Goal: Book appointment/travel/reservation

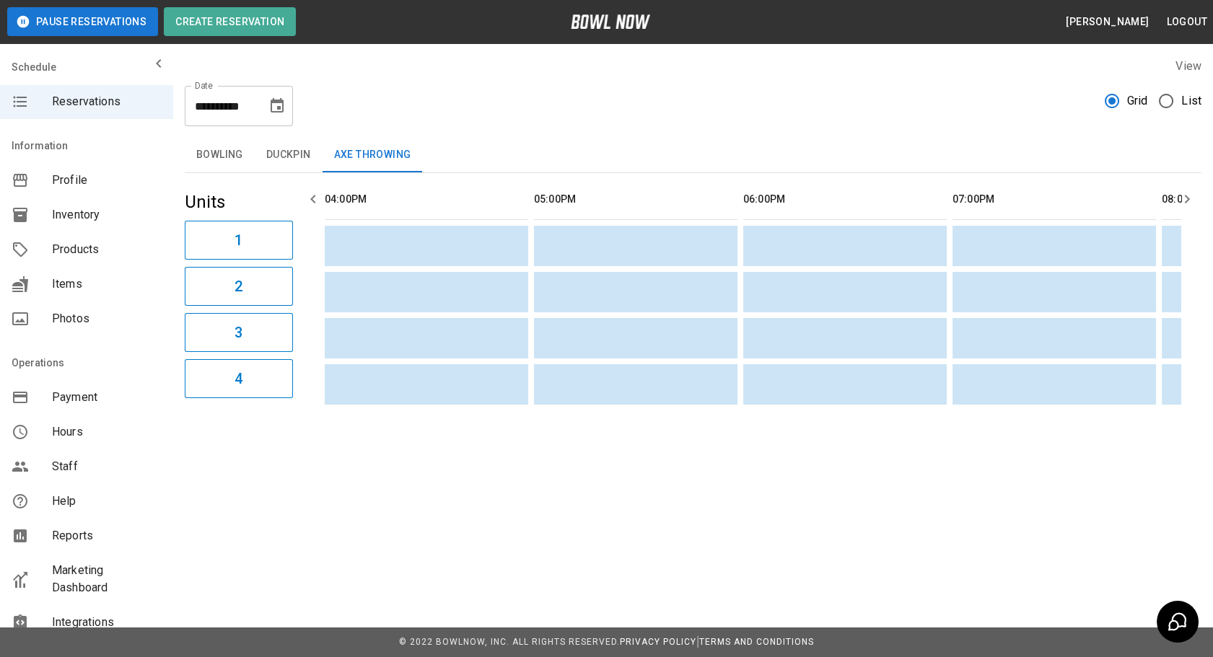
click at [213, 151] on button "Bowling" at bounding box center [220, 155] width 70 height 35
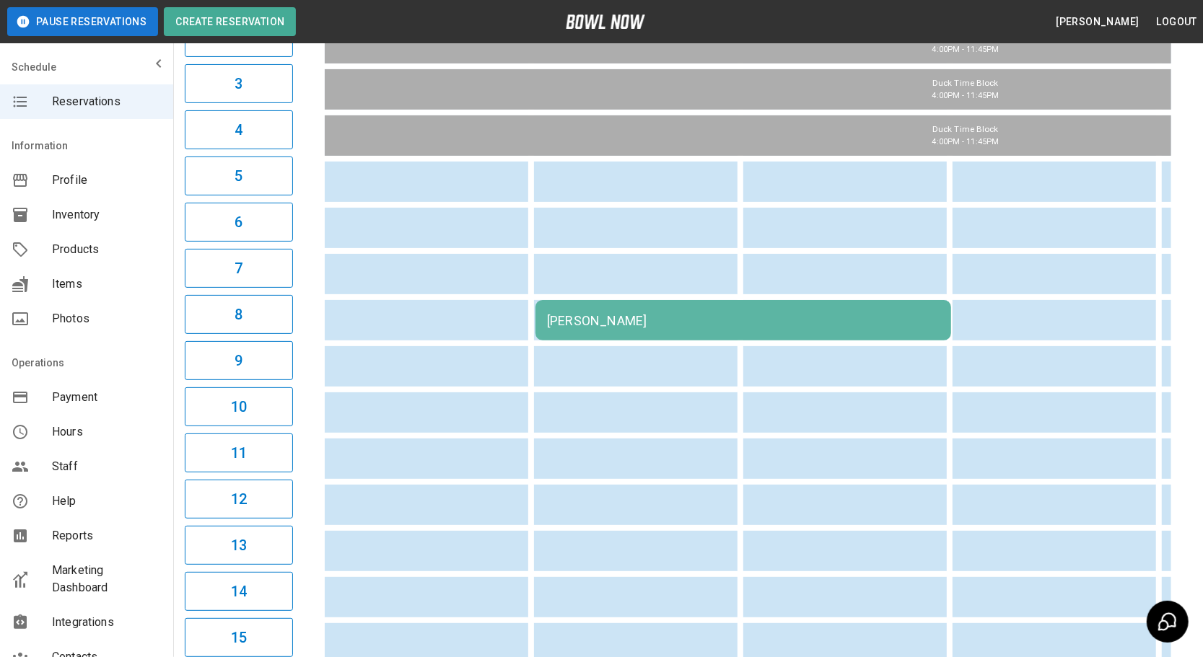
scroll to position [65, 0]
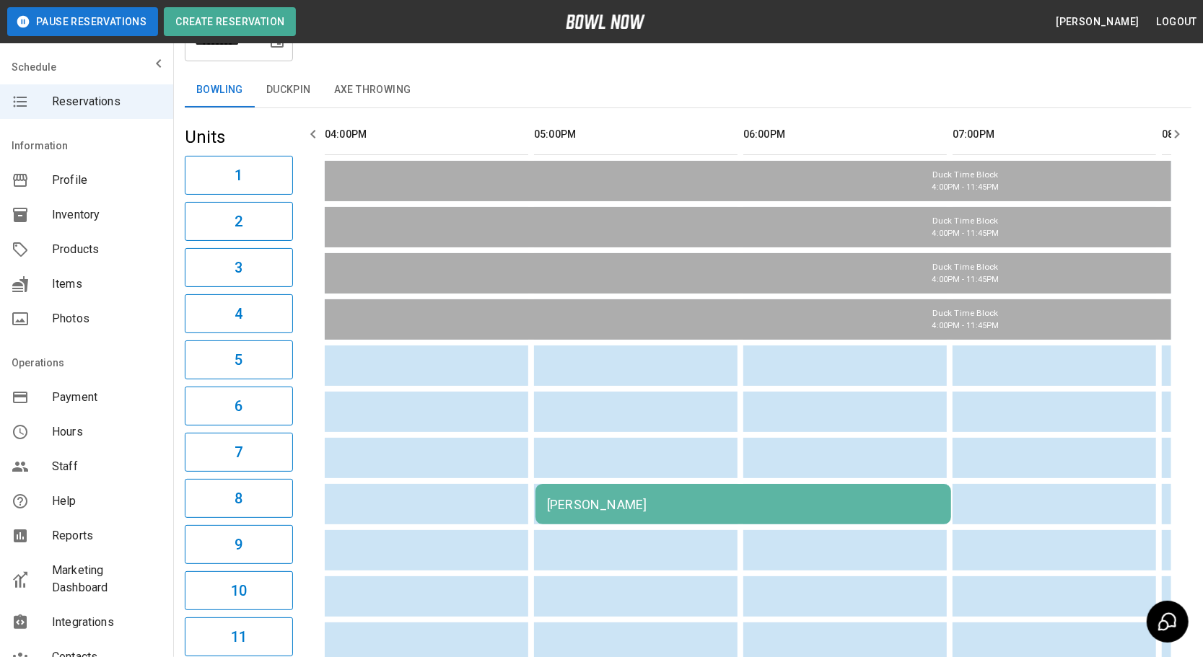
click at [1170, 135] on icon "button" at bounding box center [1176, 134] width 17 height 17
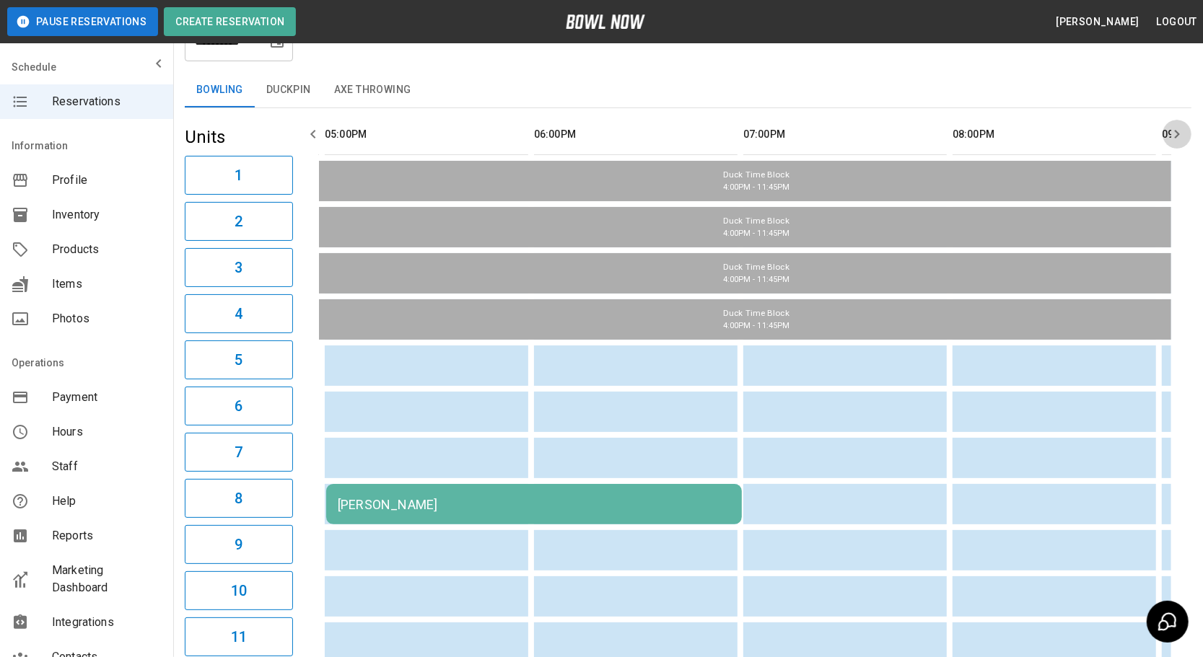
click at [1170, 135] on icon "button" at bounding box center [1176, 134] width 17 height 17
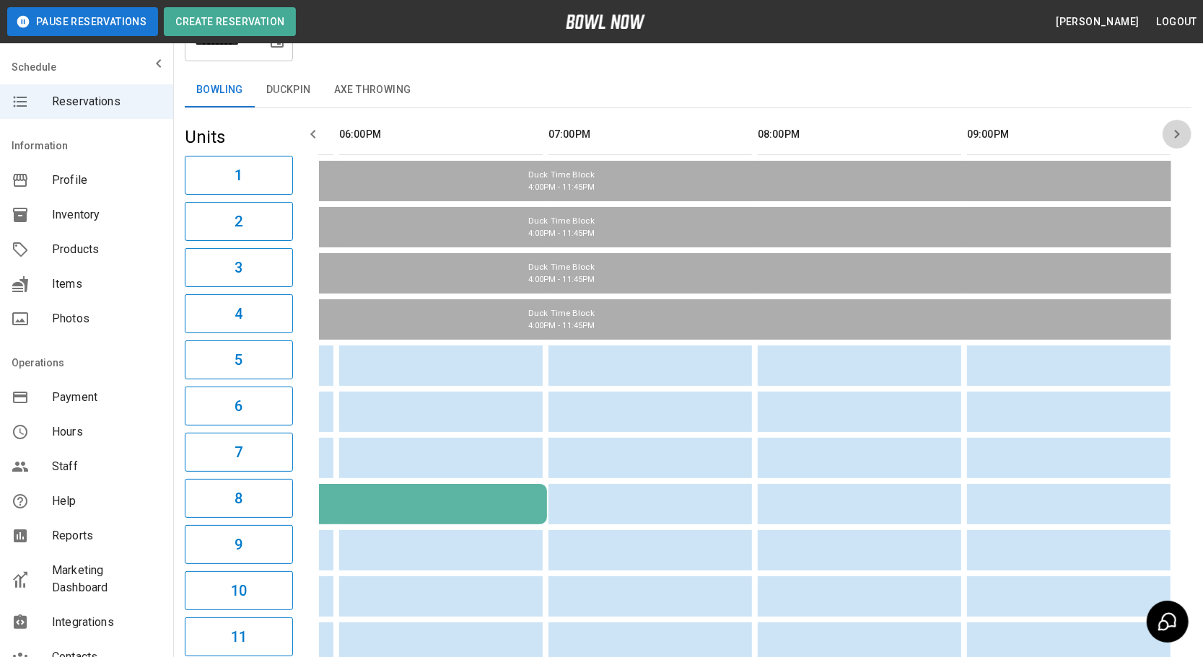
click at [1170, 135] on icon "button" at bounding box center [1176, 134] width 17 height 17
click at [317, 138] on icon "button" at bounding box center [313, 134] width 17 height 17
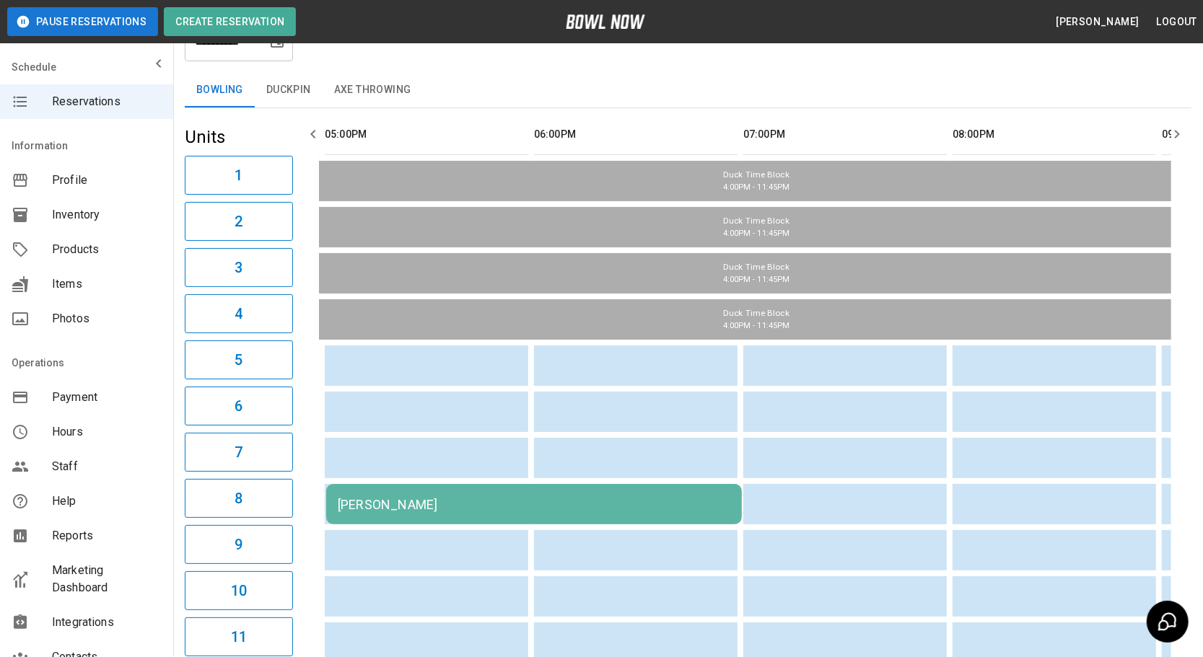
click at [317, 138] on icon "button" at bounding box center [313, 134] width 17 height 17
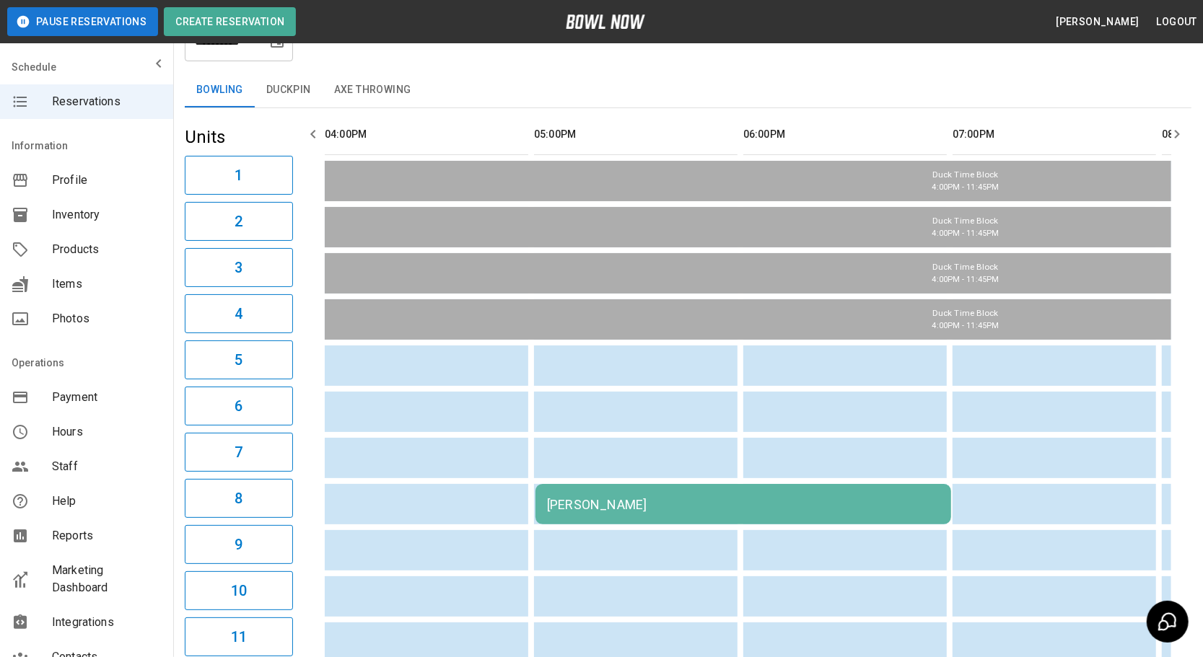
click at [317, 138] on icon "button" at bounding box center [313, 134] width 17 height 17
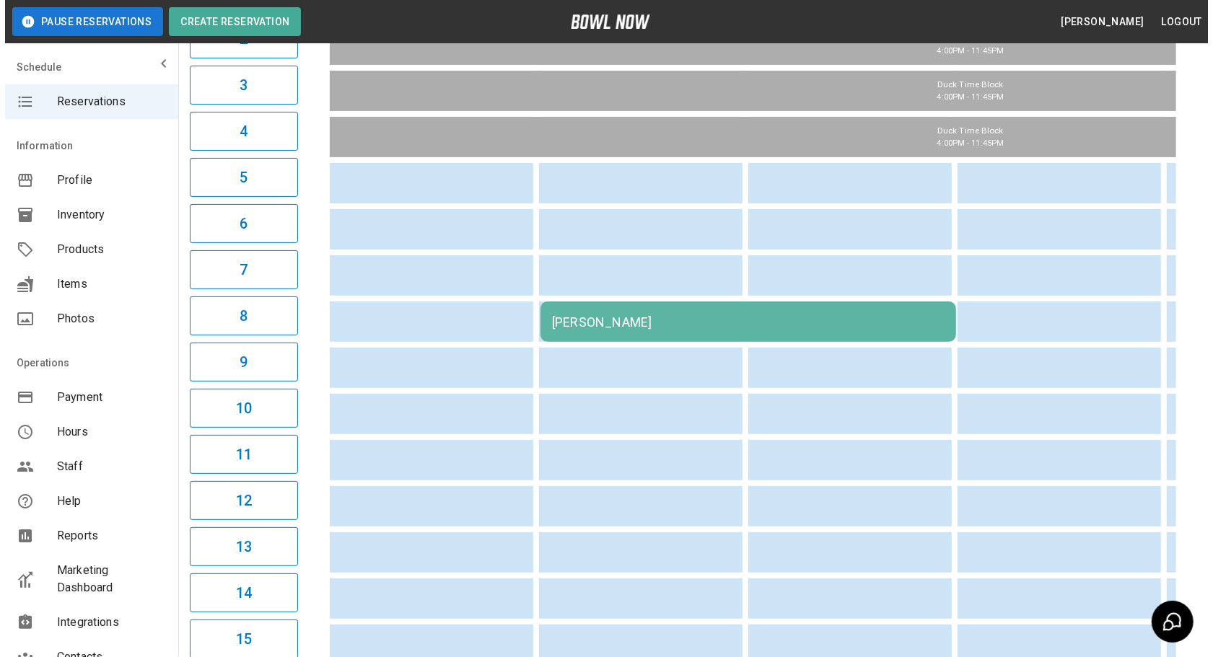
scroll to position [262, 0]
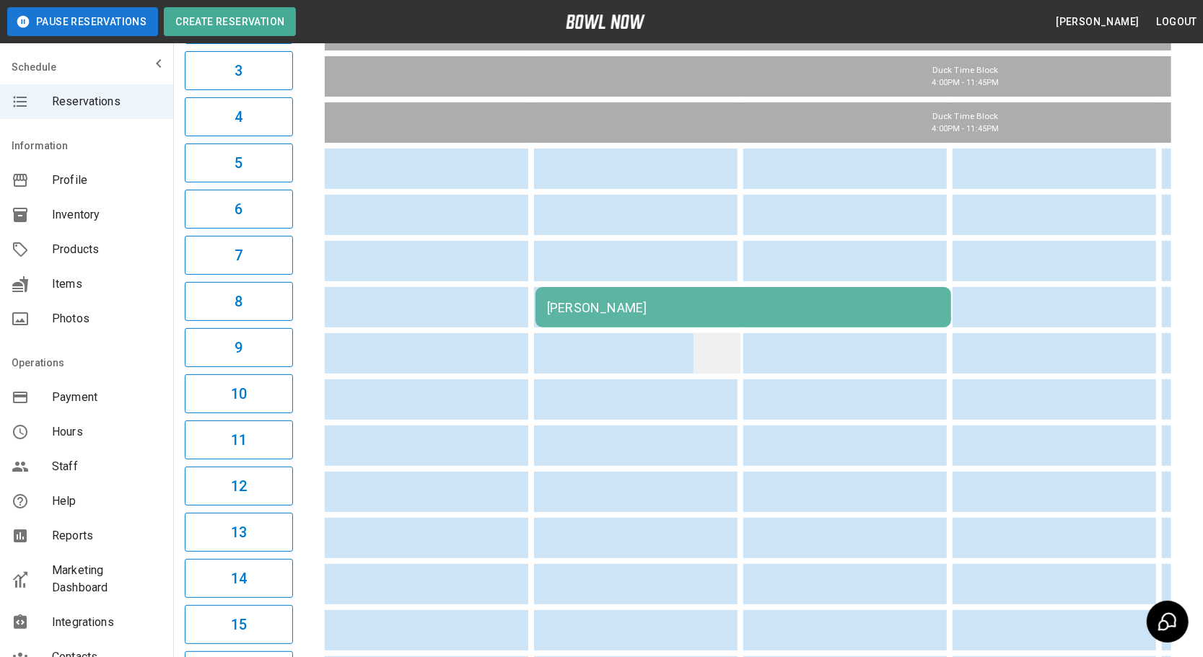
click at [712, 333] on td "sticky table" at bounding box center [716, 353] width 47 height 40
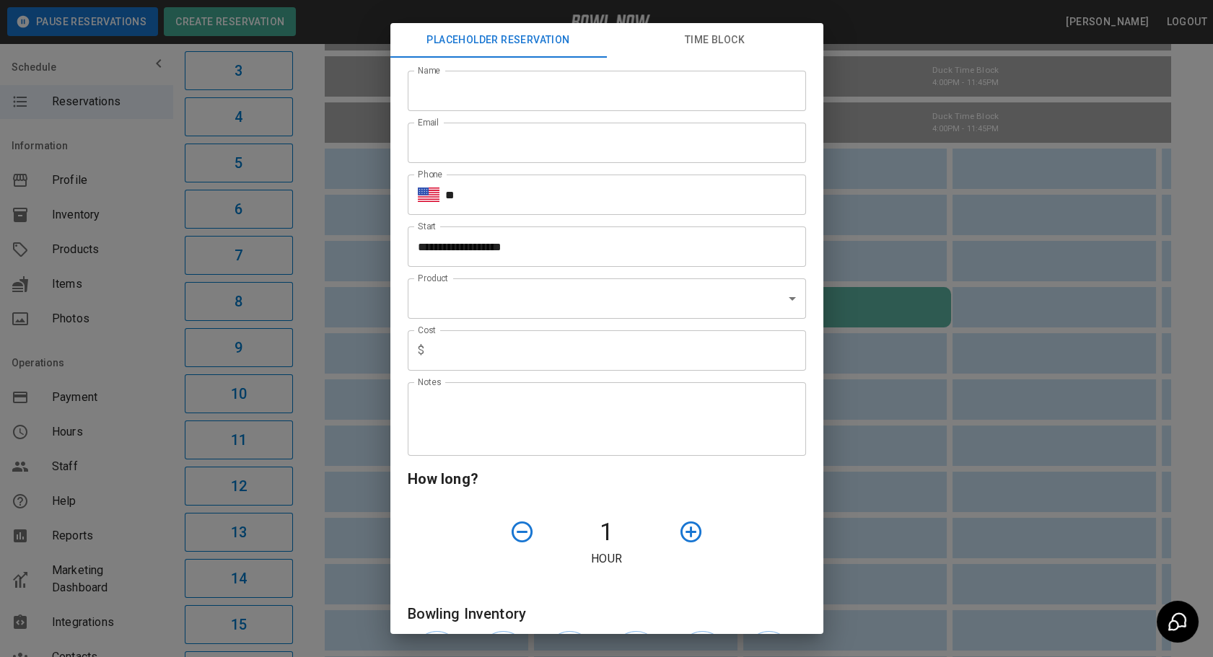
click at [939, 328] on div "**********" at bounding box center [606, 328] width 1213 height 657
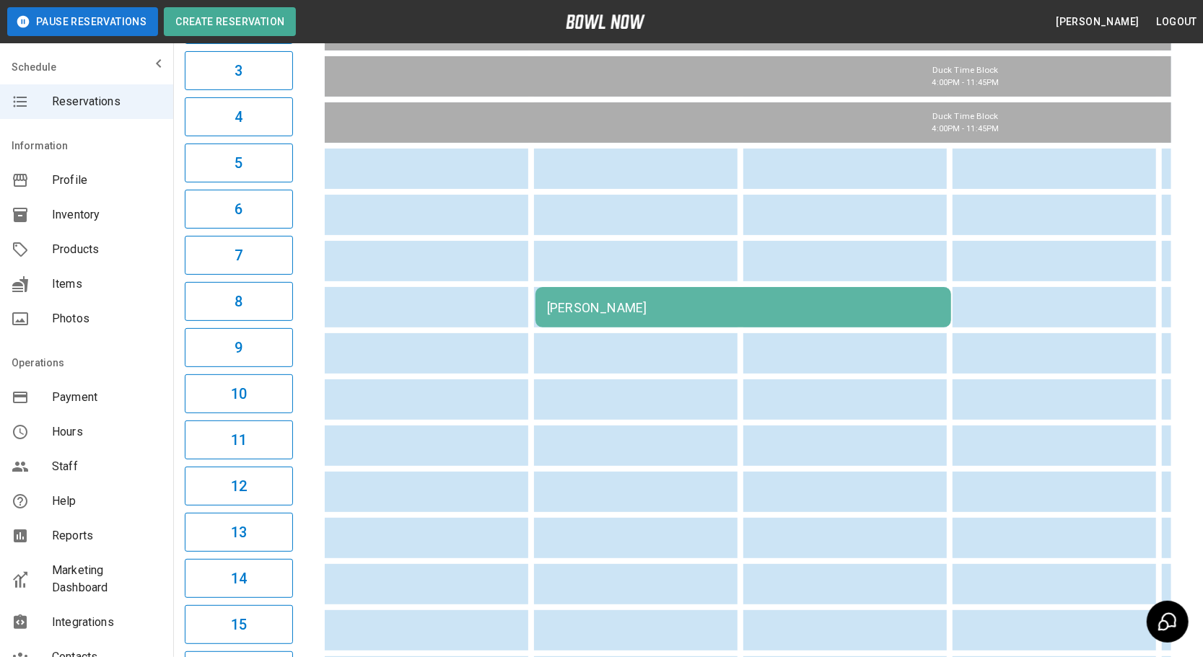
click at [760, 311] on td "[PERSON_NAME]" at bounding box center [743, 307] width 416 height 40
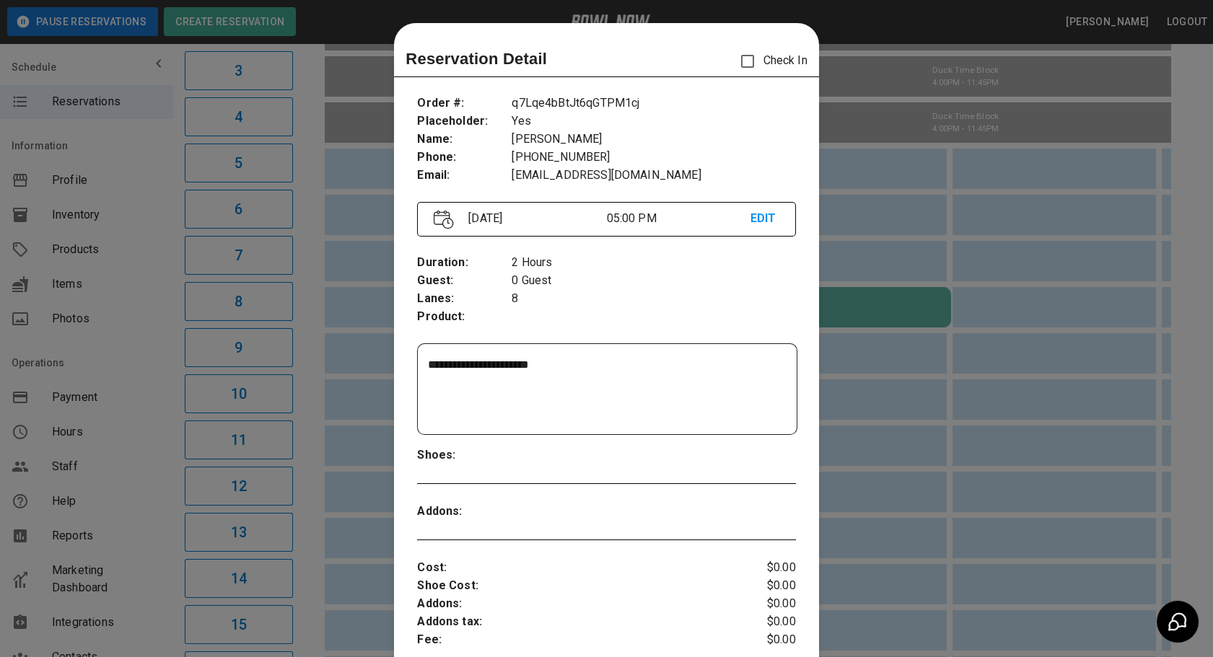
scroll to position [22, 0]
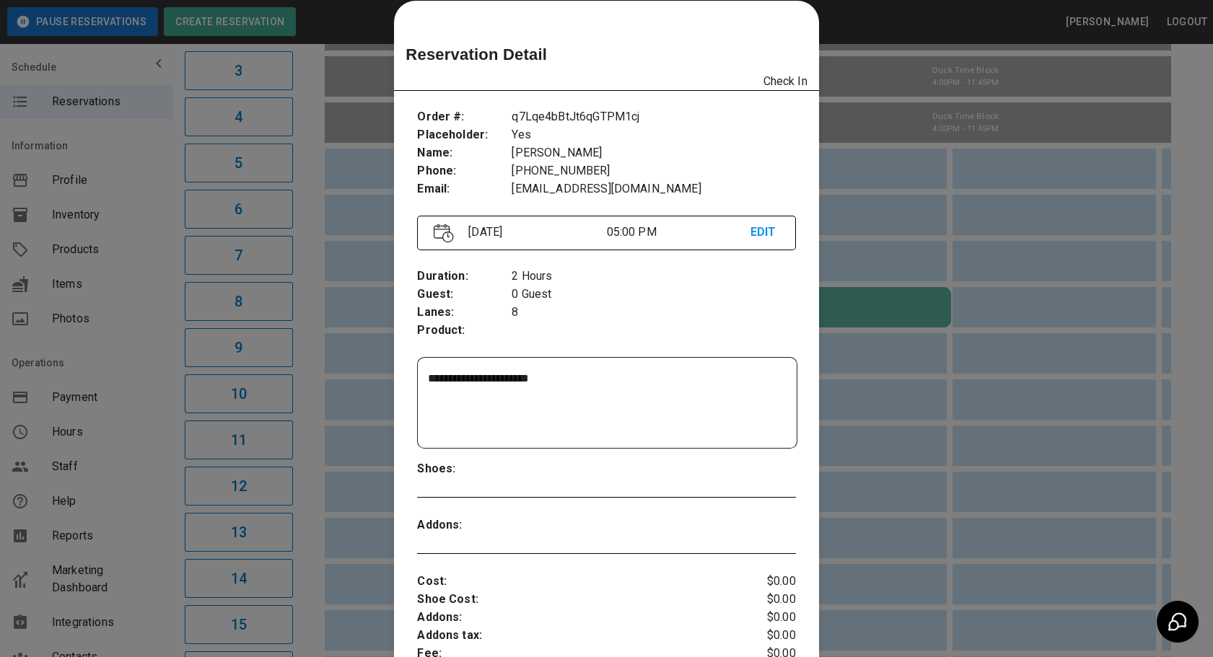
click at [973, 244] on div at bounding box center [606, 328] width 1213 height 657
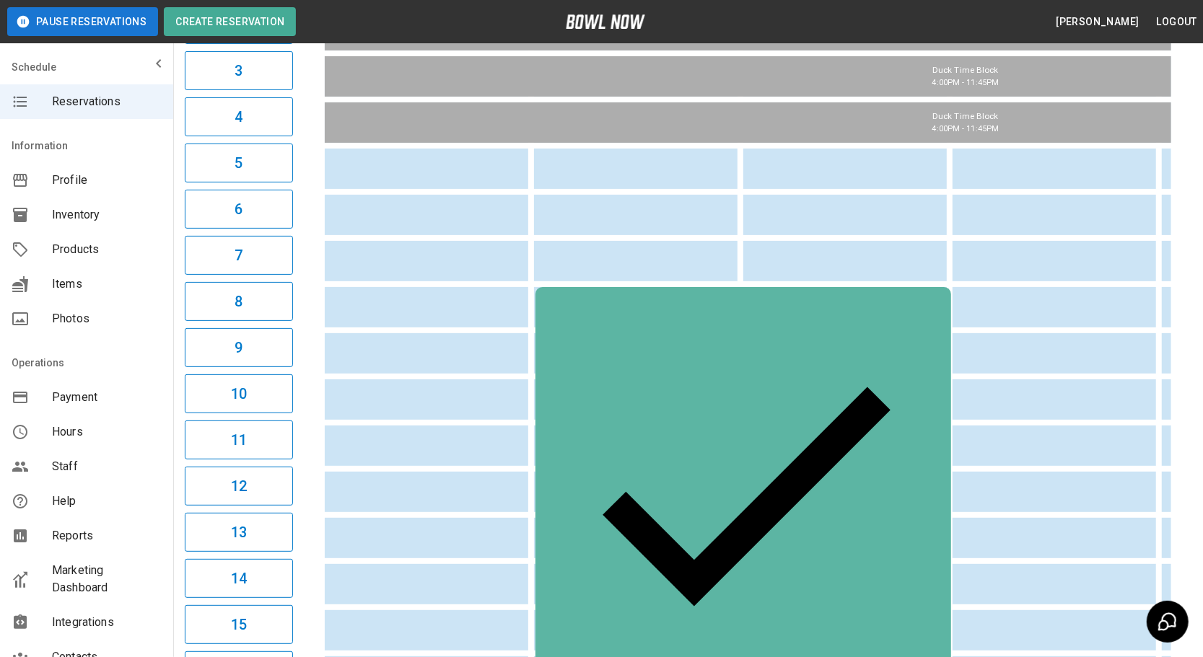
click at [670, 312] on td "[PERSON_NAME]" at bounding box center [743, 495] width 416 height 416
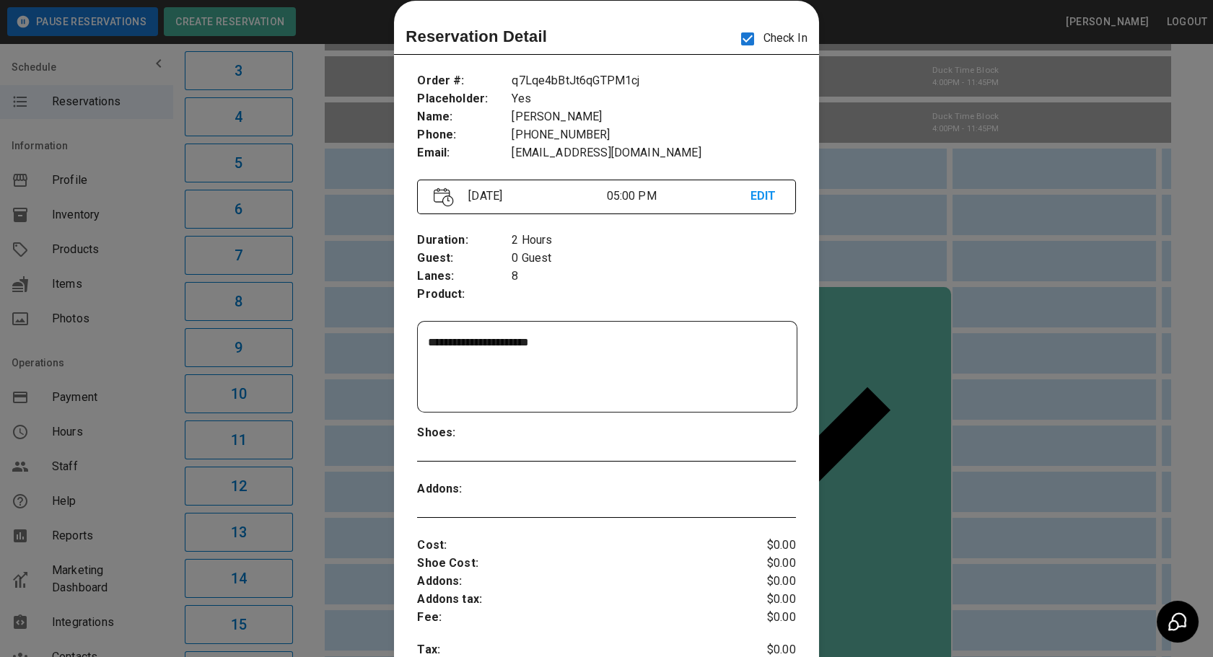
click at [880, 353] on div at bounding box center [606, 328] width 1213 height 657
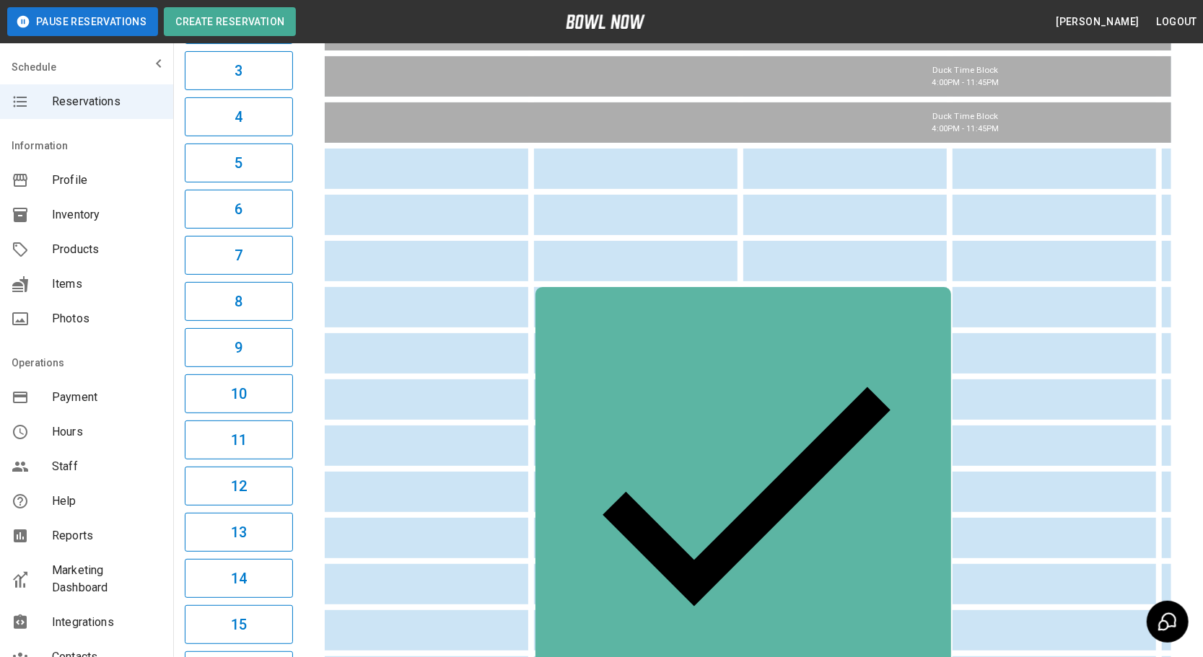
click at [602, 300] on div "[PERSON_NAME]" at bounding box center [743, 495] width 393 height 393
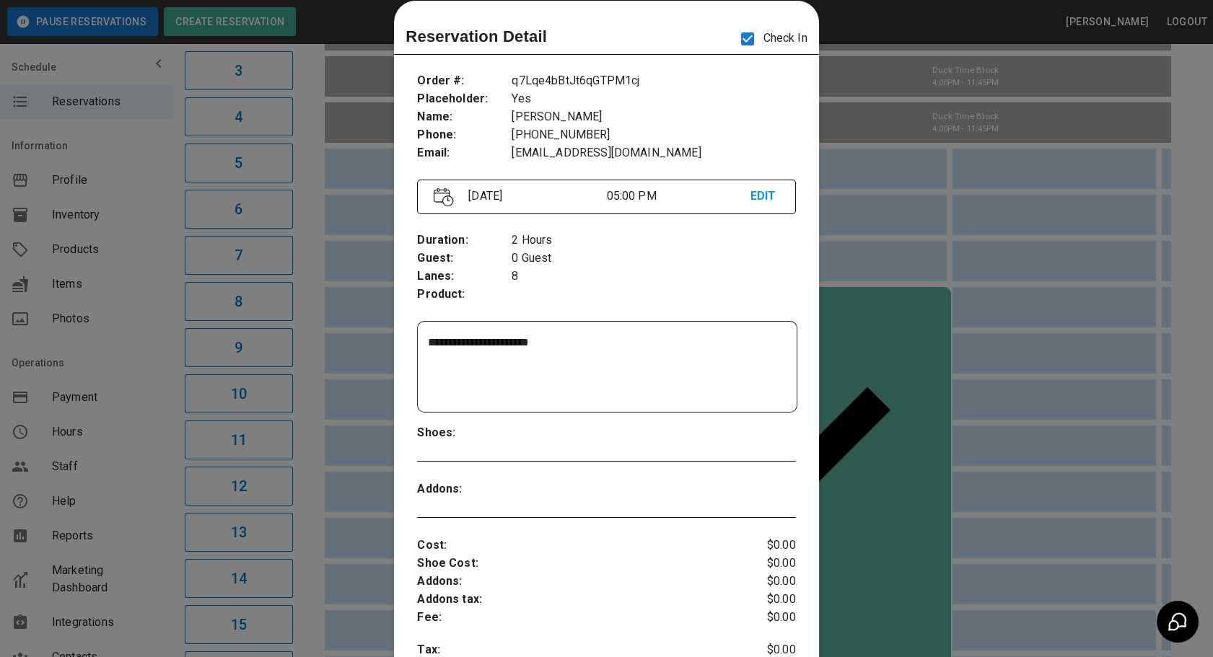
click at [976, 558] on div at bounding box center [606, 328] width 1213 height 657
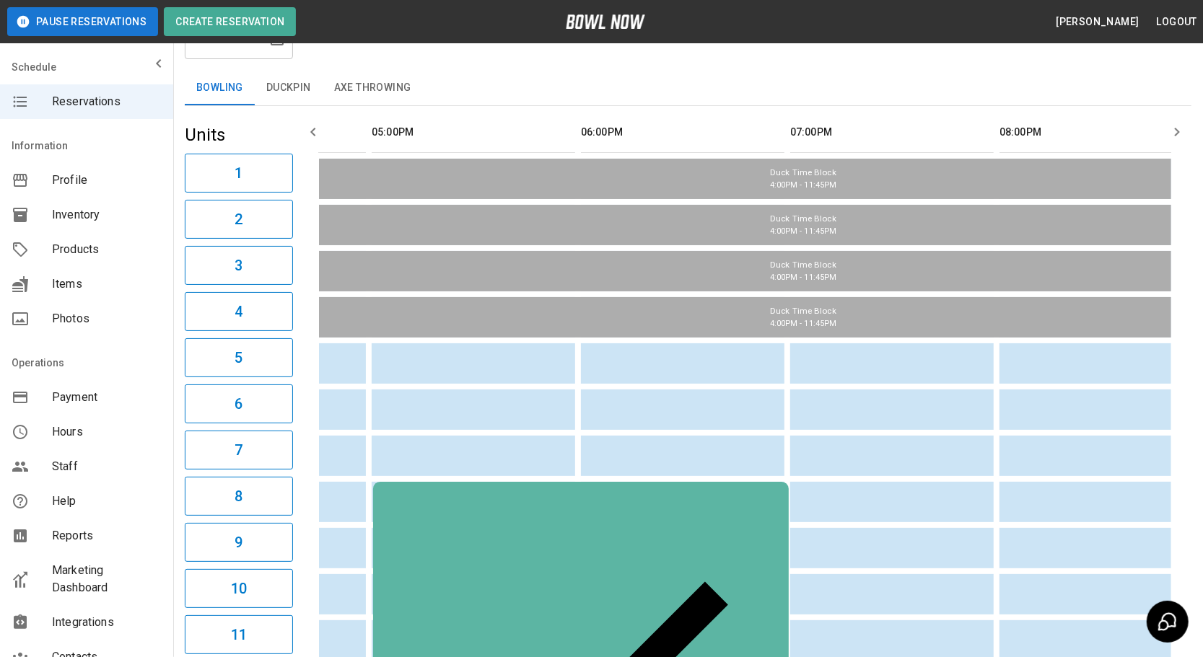
scroll to position [0, 110]
